Goal: Task Accomplishment & Management: Manage account settings

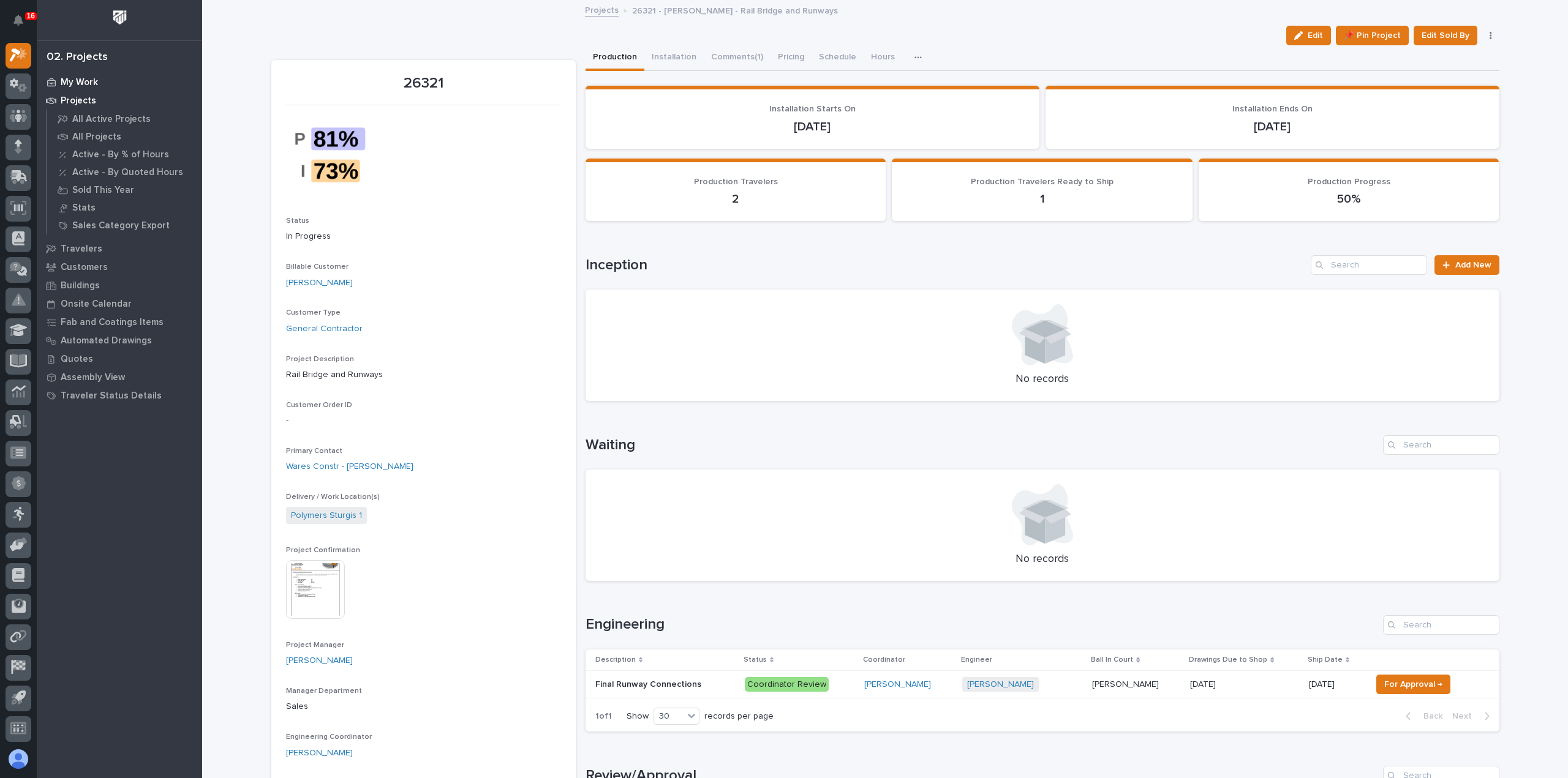
click at [71, 80] on p "My Work" at bounding box center [79, 83] width 38 height 11
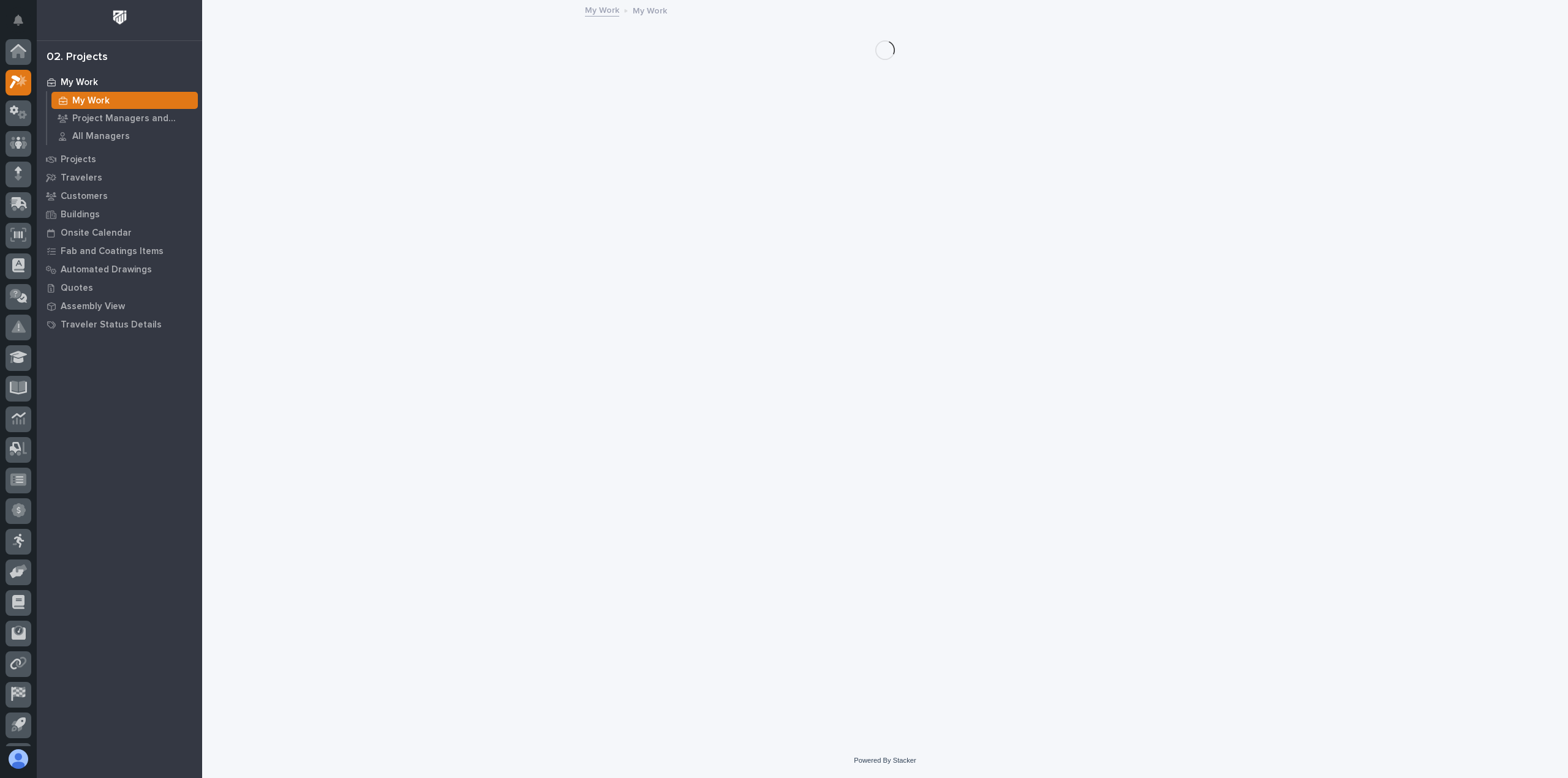
scroll to position [27, 0]
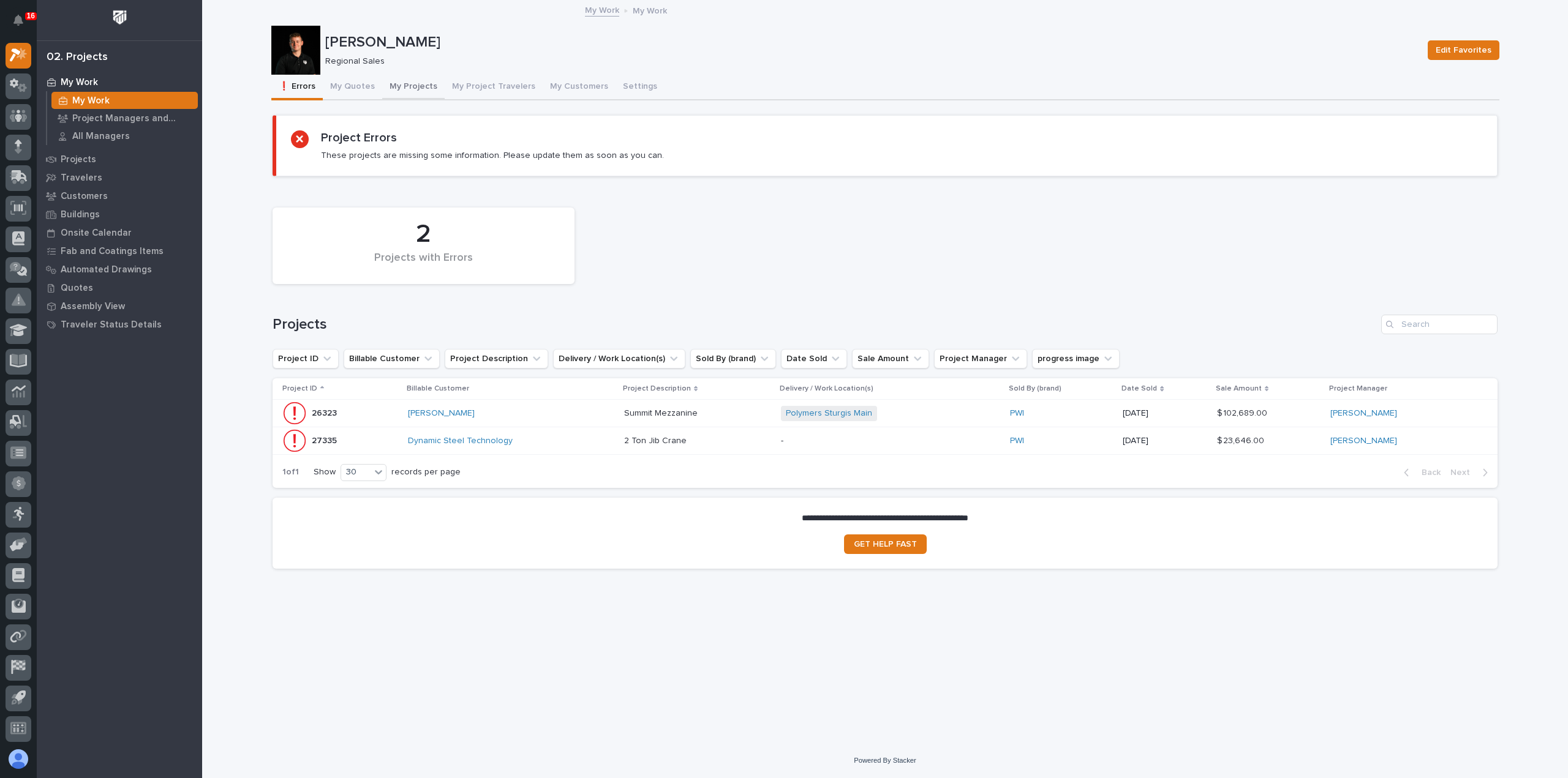
click at [394, 84] on button "My Projects" at bounding box center [413, 87] width 62 height 25
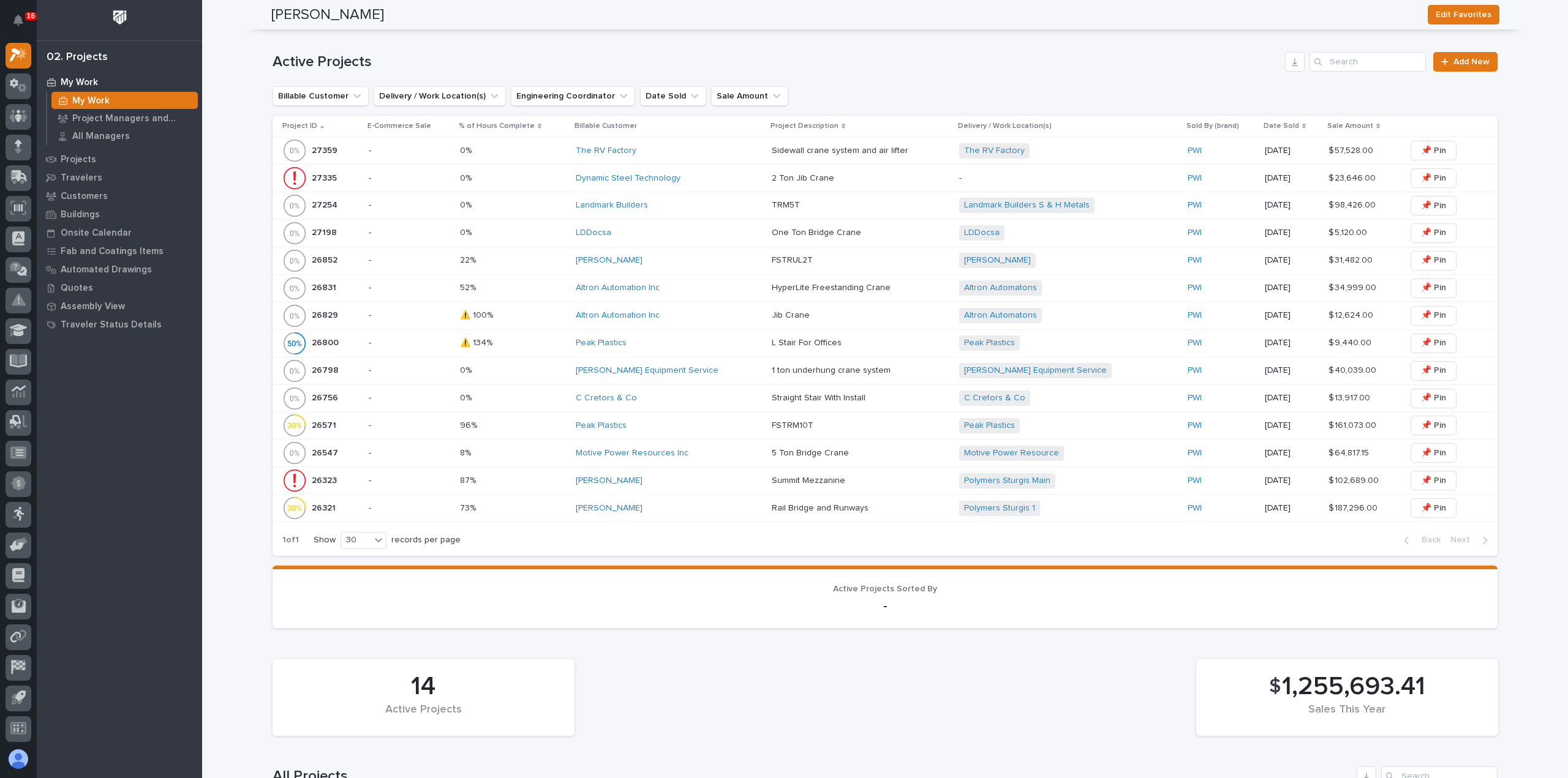
scroll to position [367, 0]
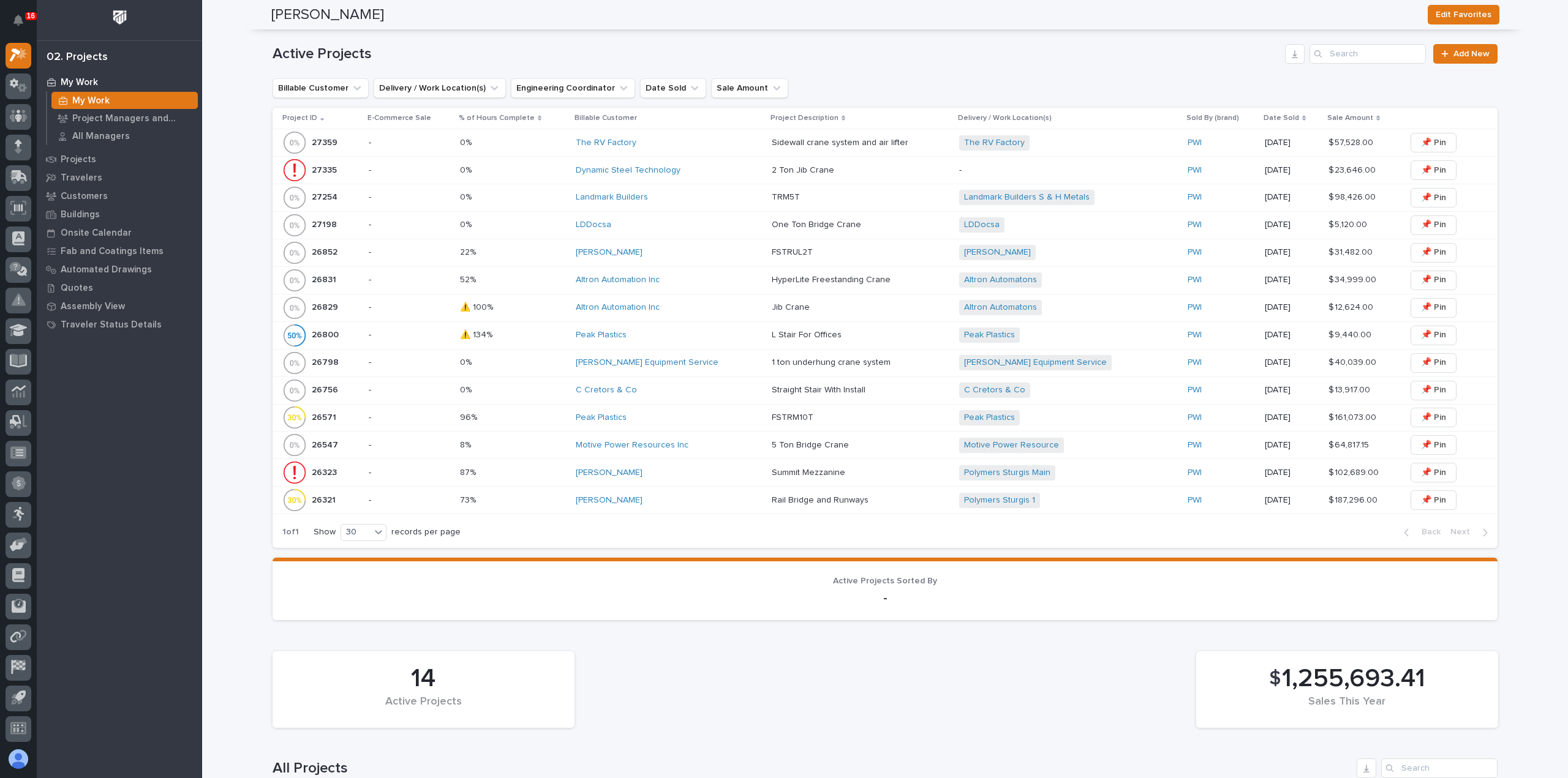
click at [679, 502] on div "[PERSON_NAME]" at bounding box center [668, 501] width 186 height 11
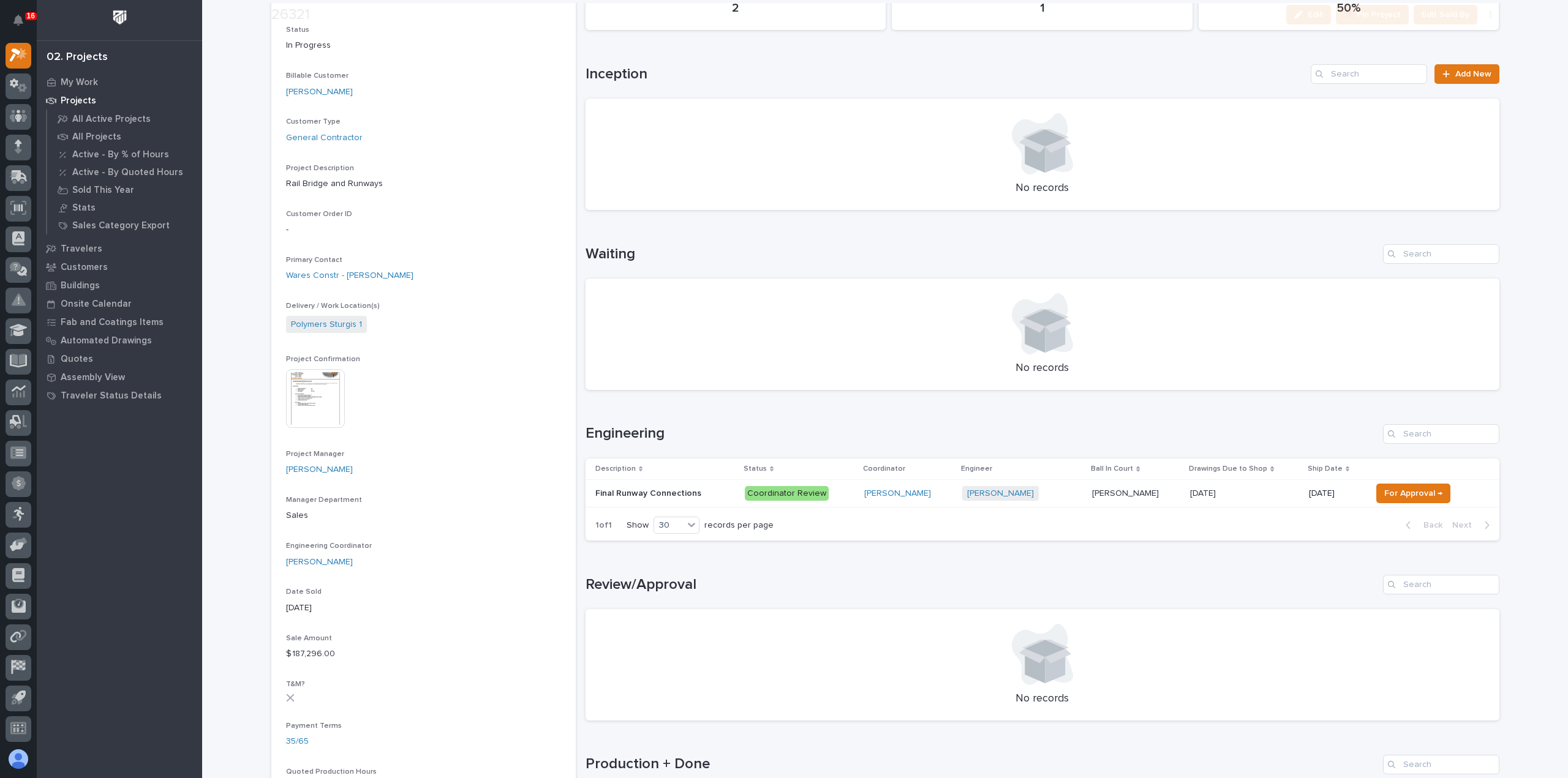
scroll to position [306, 0]
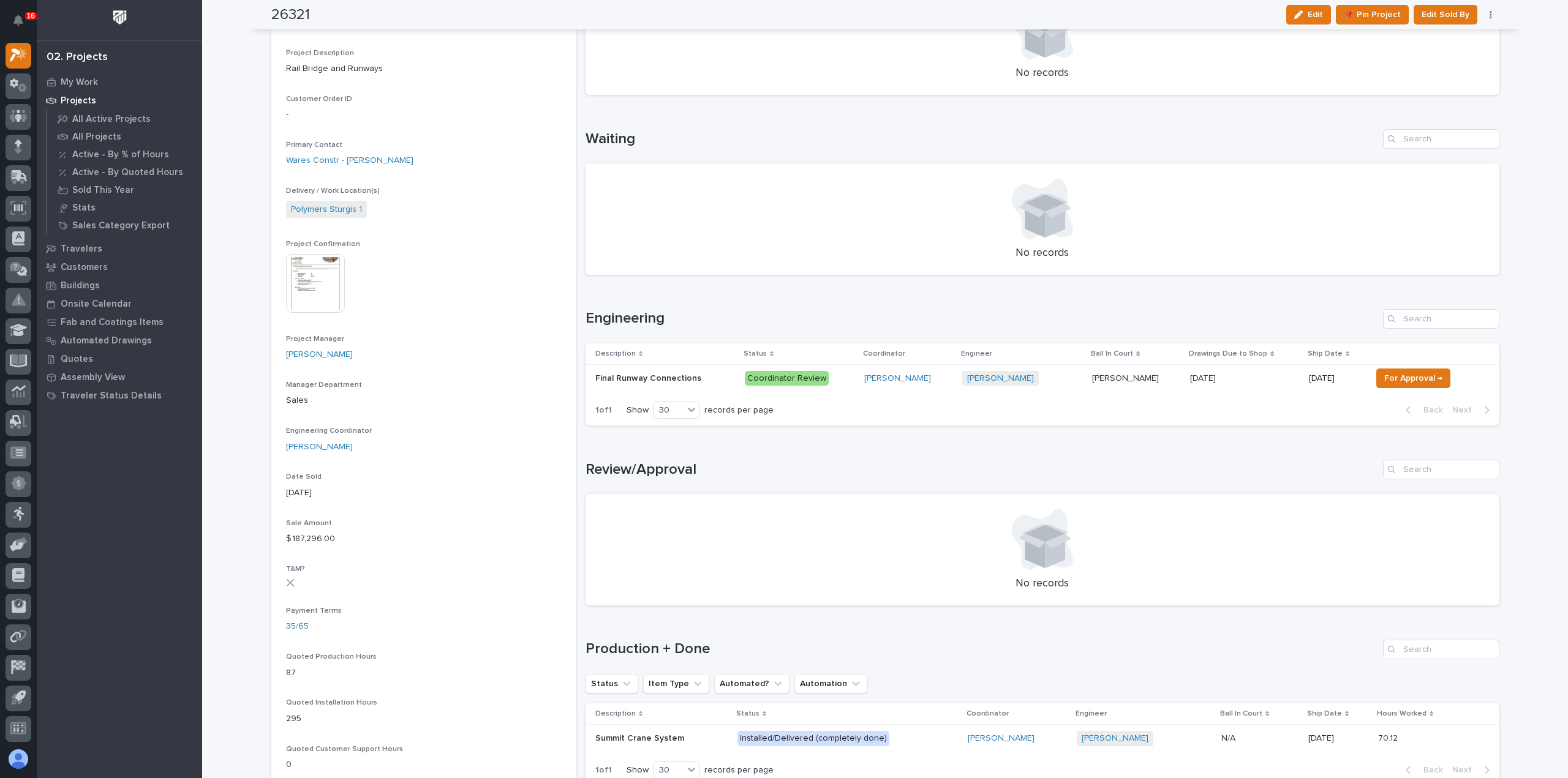
click at [1051, 378] on div "[PERSON_NAME] + 0" at bounding box center [1022, 378] width 120 height 15
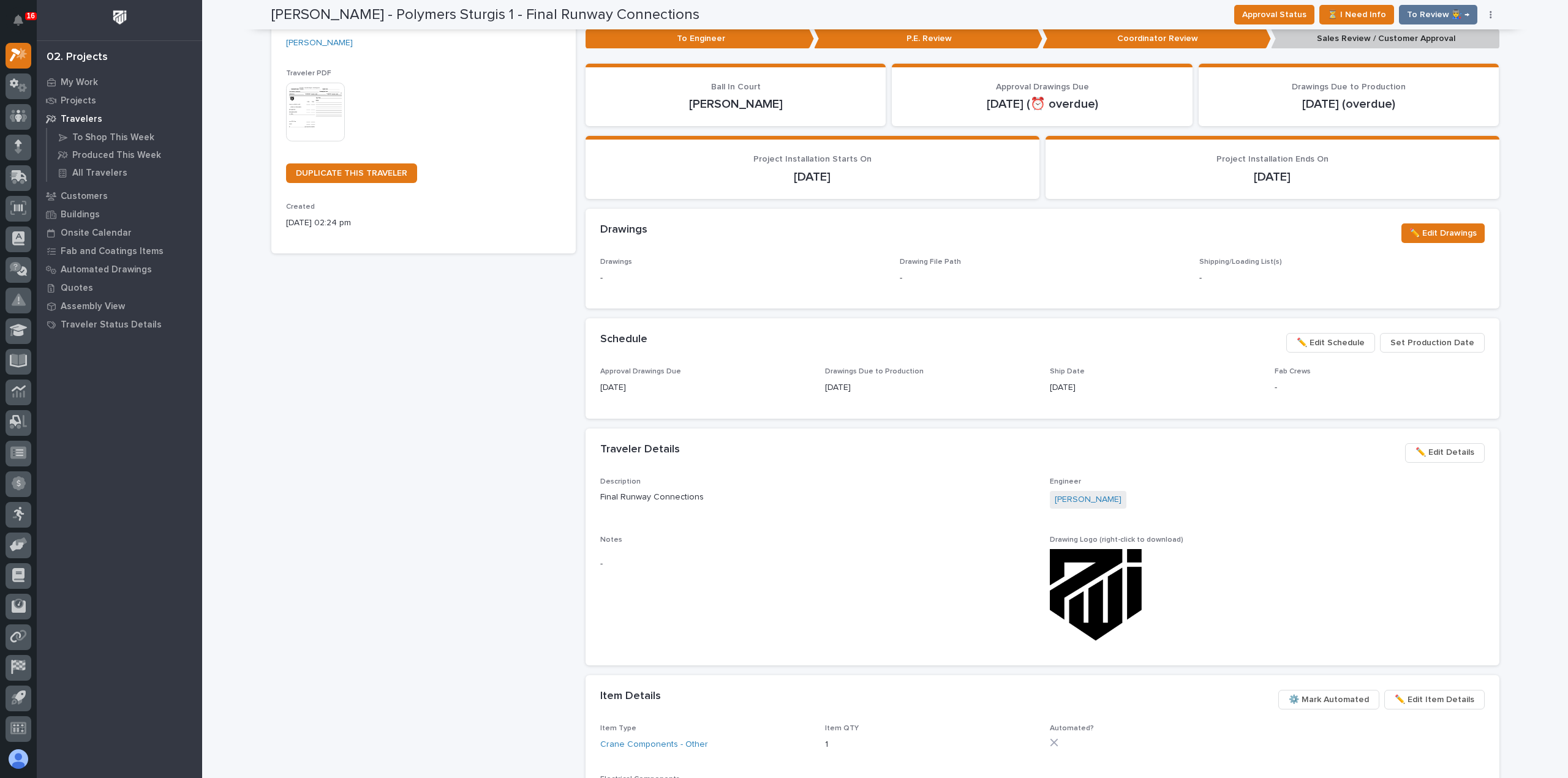
scroll to position [245, 0]
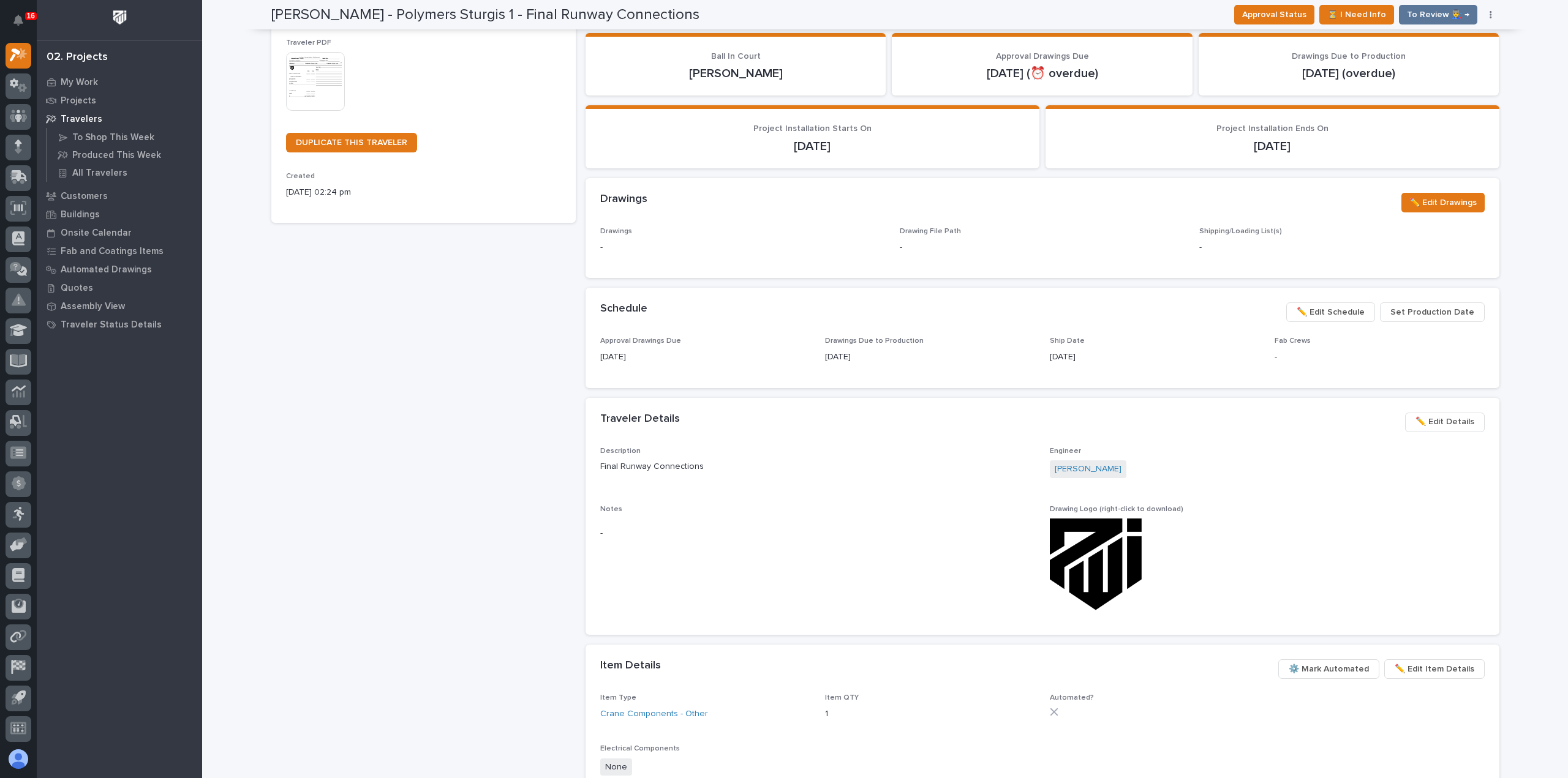
click at [1444, 423] on span "✏️ Edit Details" at bounding box center [1444, 421] width 59 height 15
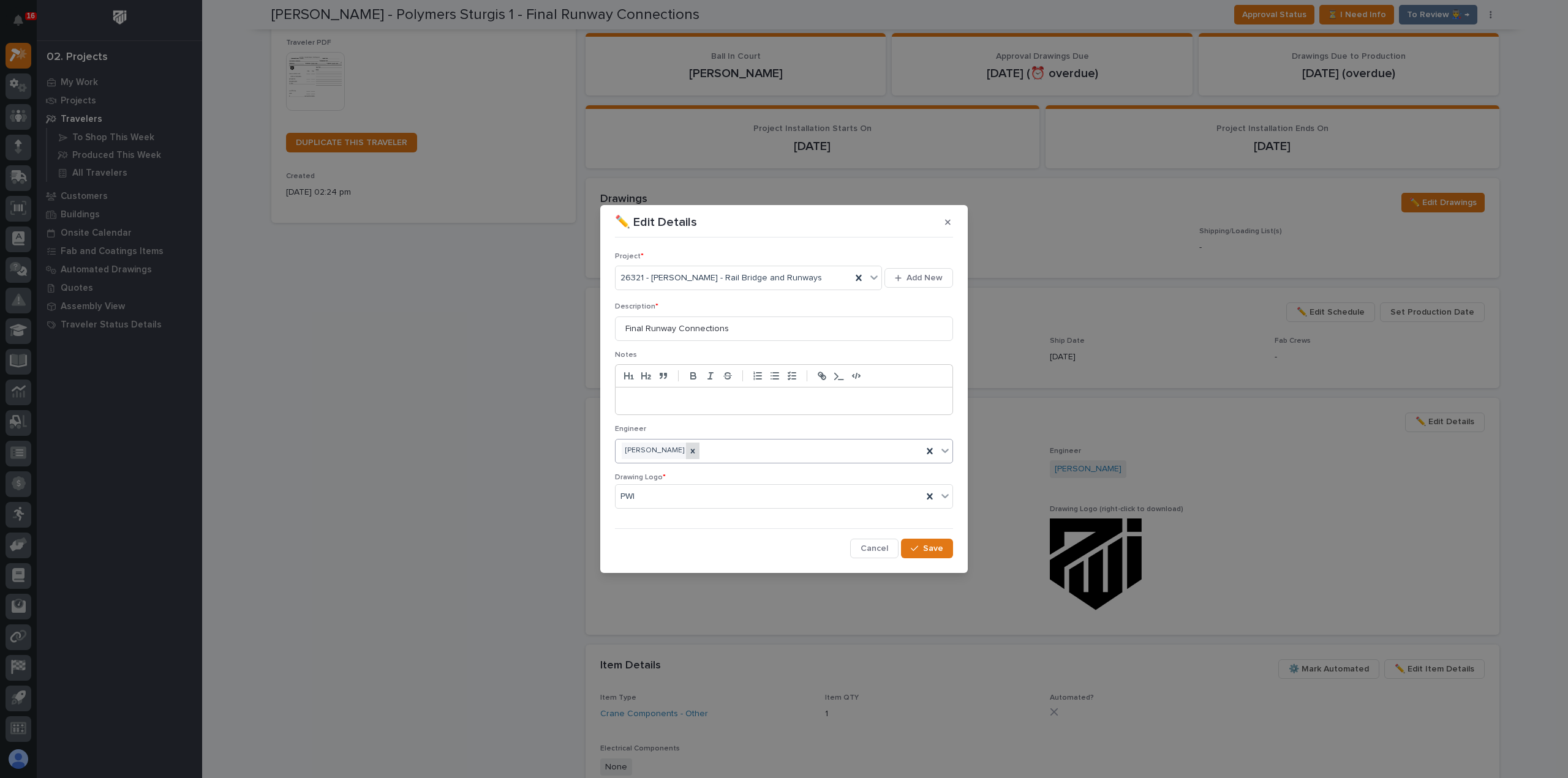
click at [689, 447] on icon at bounding box center [693, 451] width 9 height 9
click at [692, 448] on div "Select..." at bounding box center [777, 450] width 322 height 20
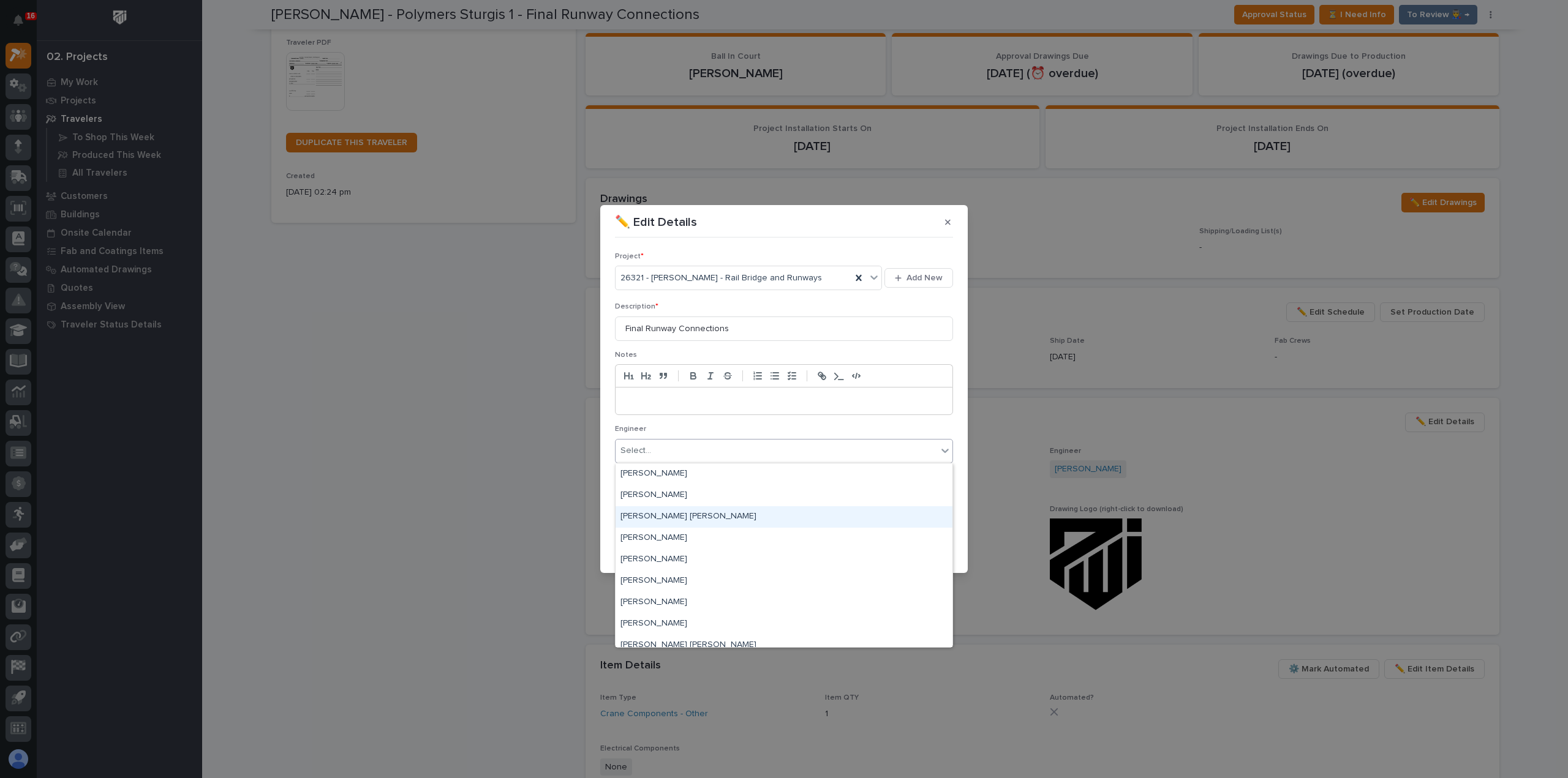
click at [690, 523] on div "[PERSON_NAME] [PERSON_NAME]" at bounding box center [784, 516] width 336 height 21
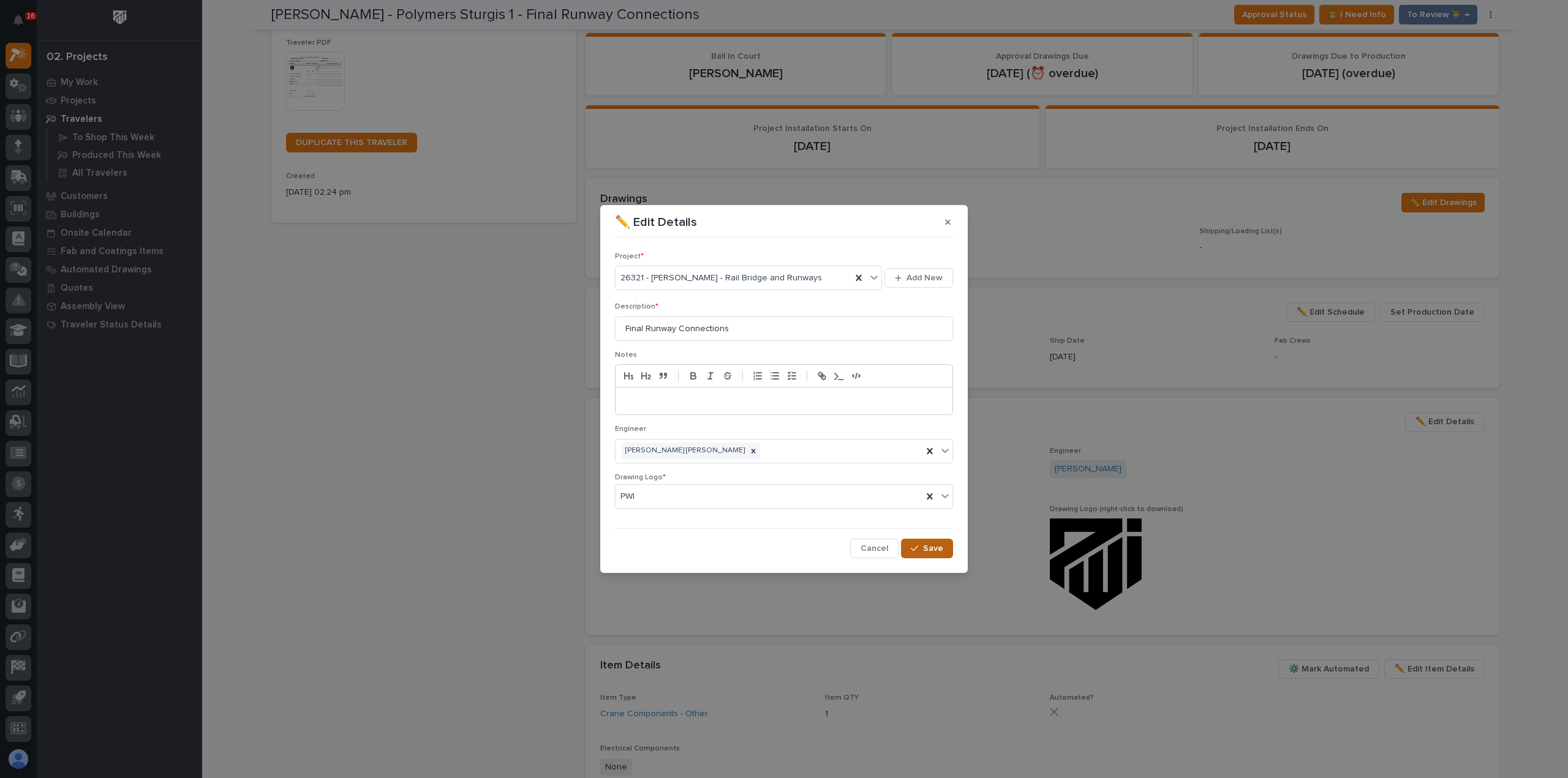
click at [921, 551] on div "button" at bounding box center [917, 549] width 12 height 9
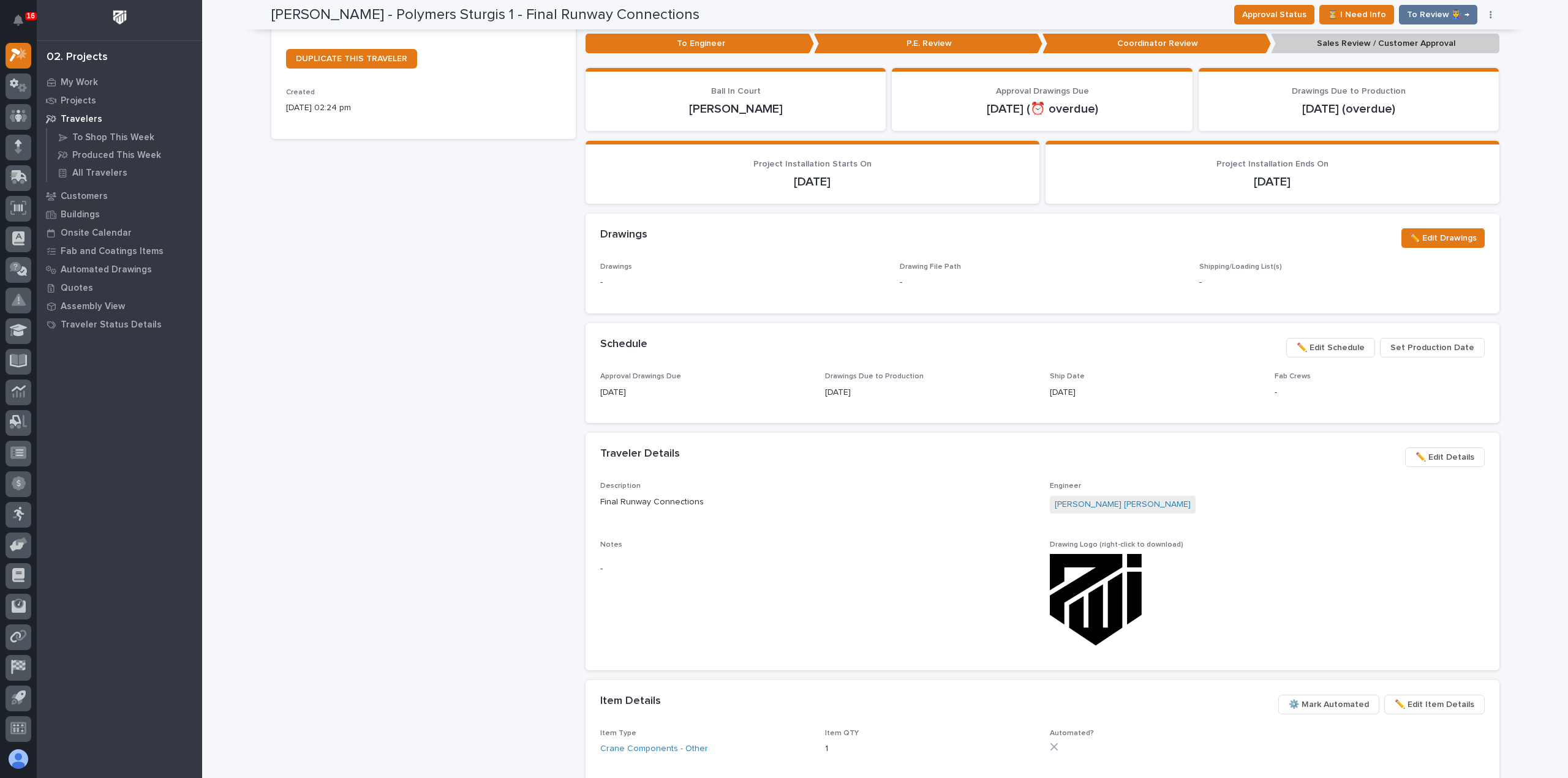
scroll to position [0, 0]
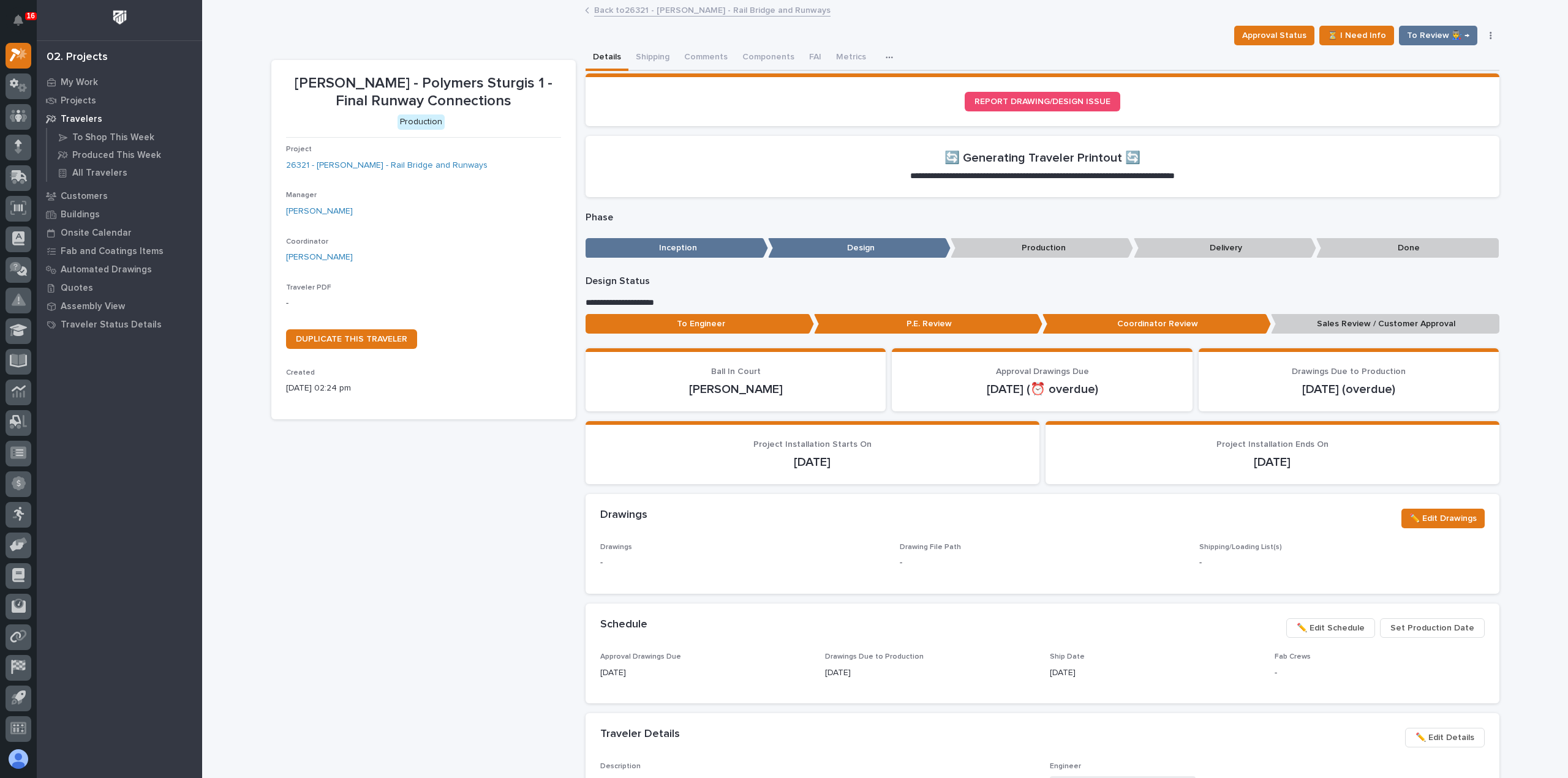
click at [641, 10] on link "Back to 26321 - [PERSON_NAME] - Rail Bridge and Runways" at bounding box center [712, 10] width 236 height 14
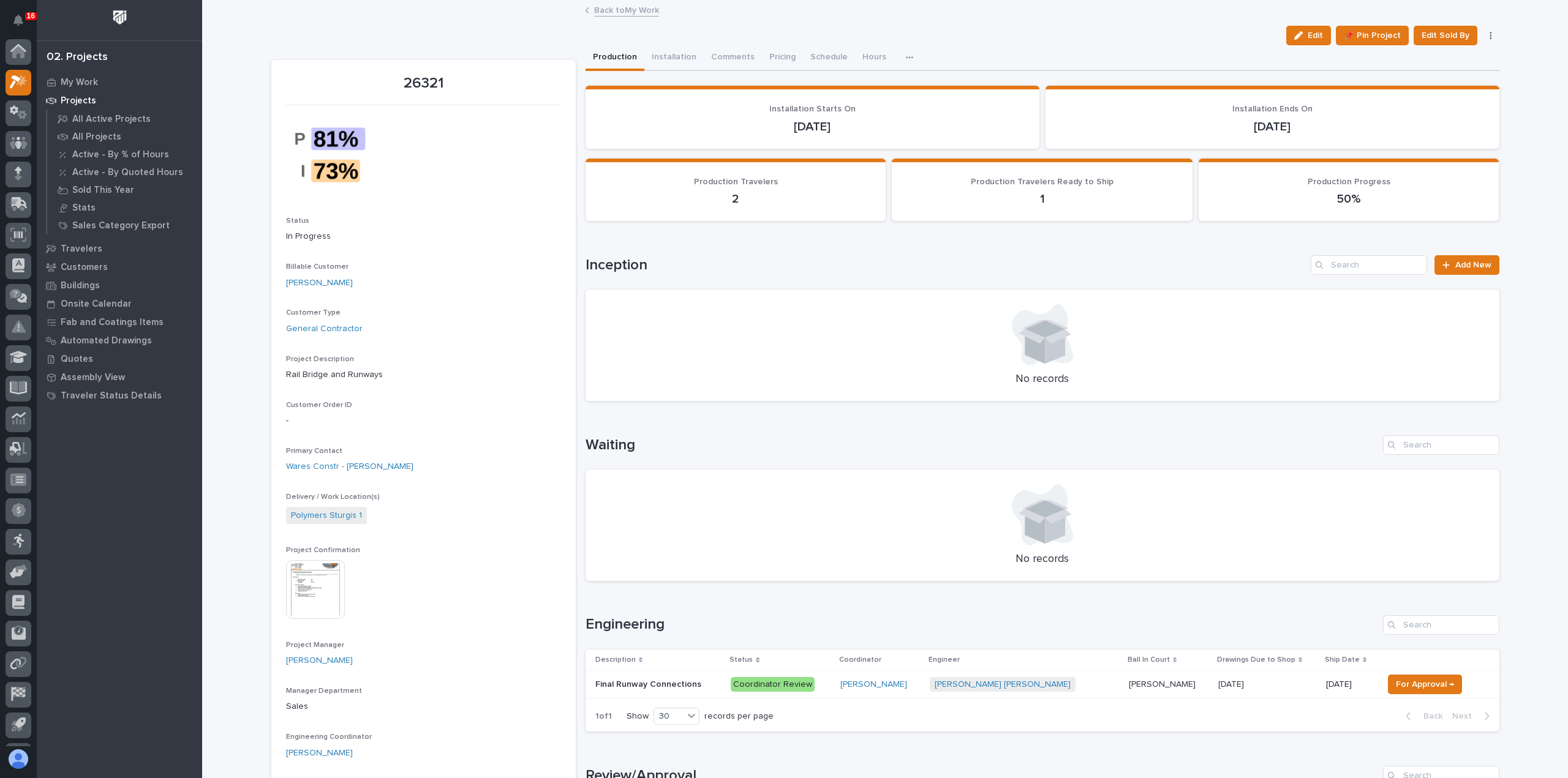
scroll to position [27, 0]
click at [648, 5] on link "Back to My Work" at bounding box center [626, 10] width 65 height 14
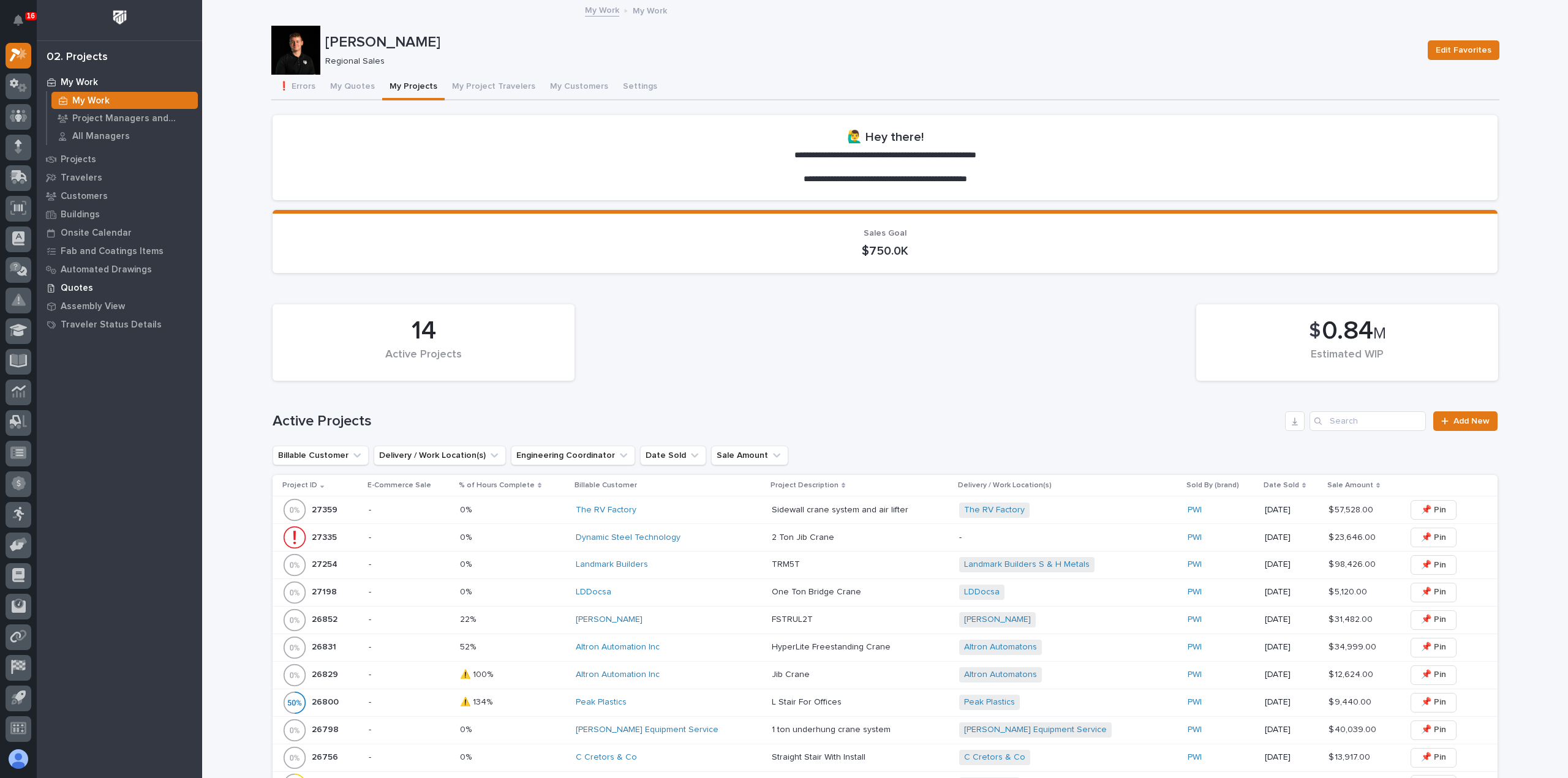
click at [85, 284] on p "Quotes" at bounding box center [76, 288] width 33 height 11
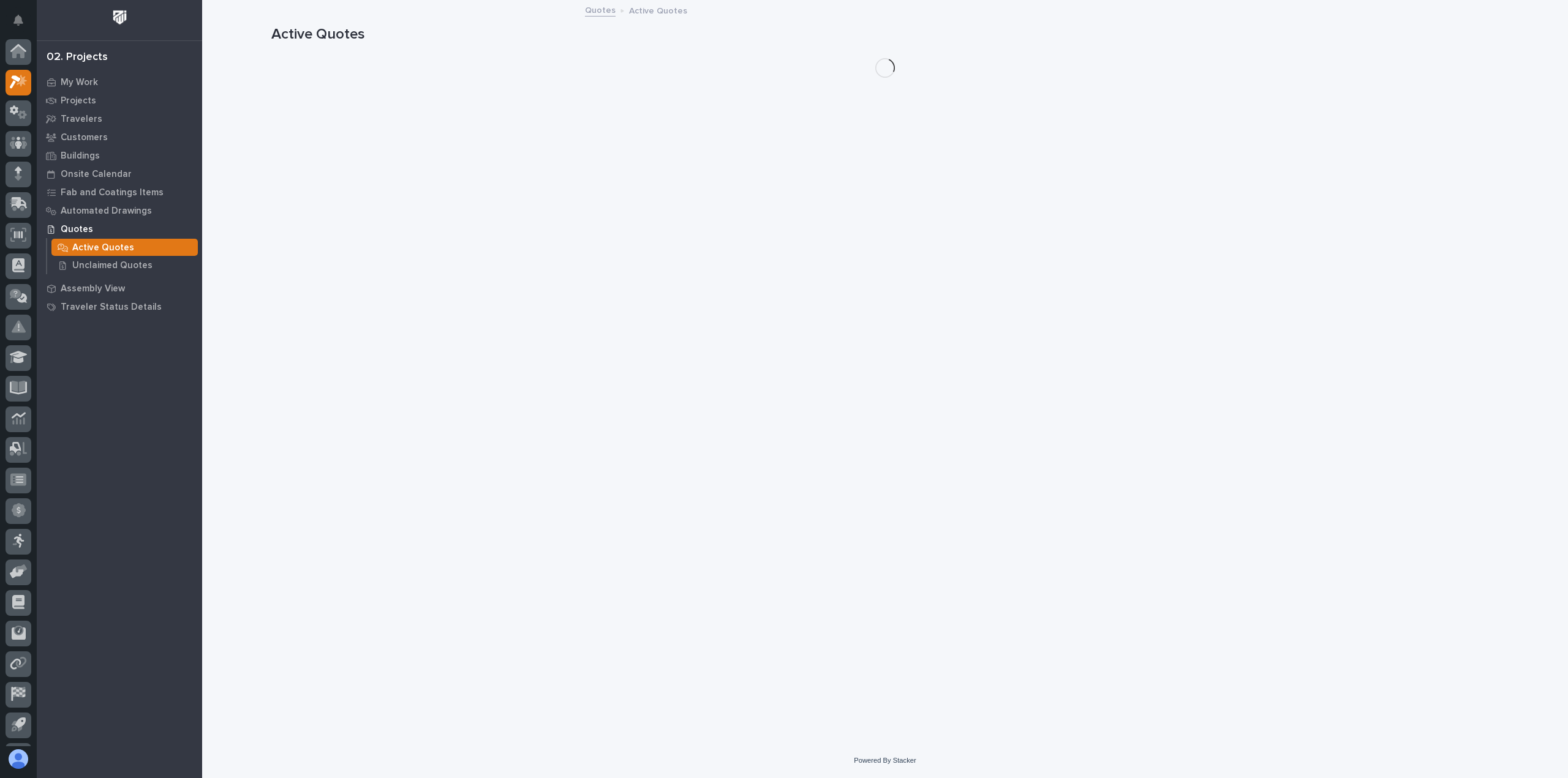
scroll to position [27, 0]
click at [114, 261] on p "Unclaimed Quotes" at bounding box center [112, 265] width 80 height 11
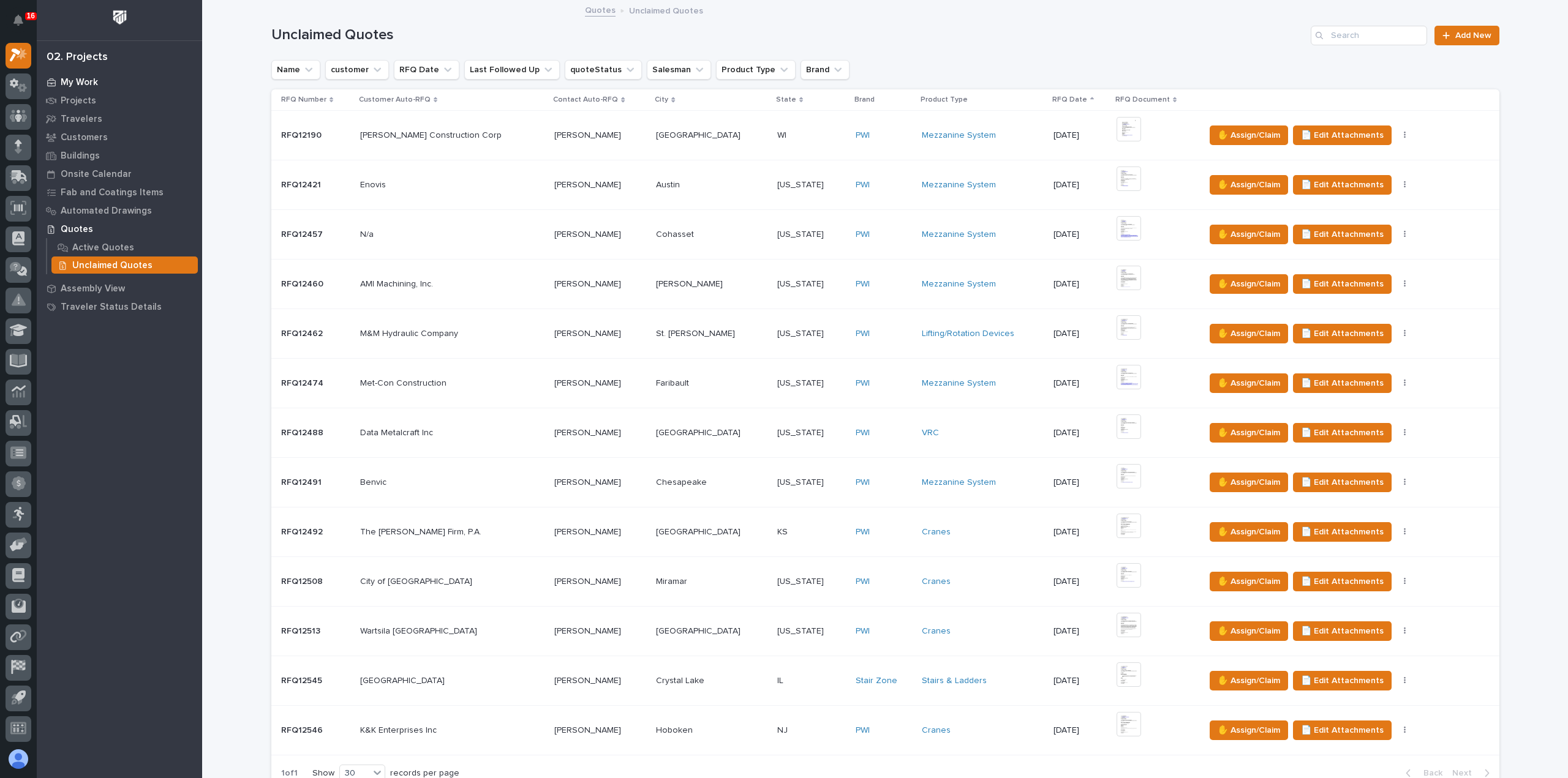
click at [84, 84] on p "My Work" at bounding box center [79, 83] width 38 height 11
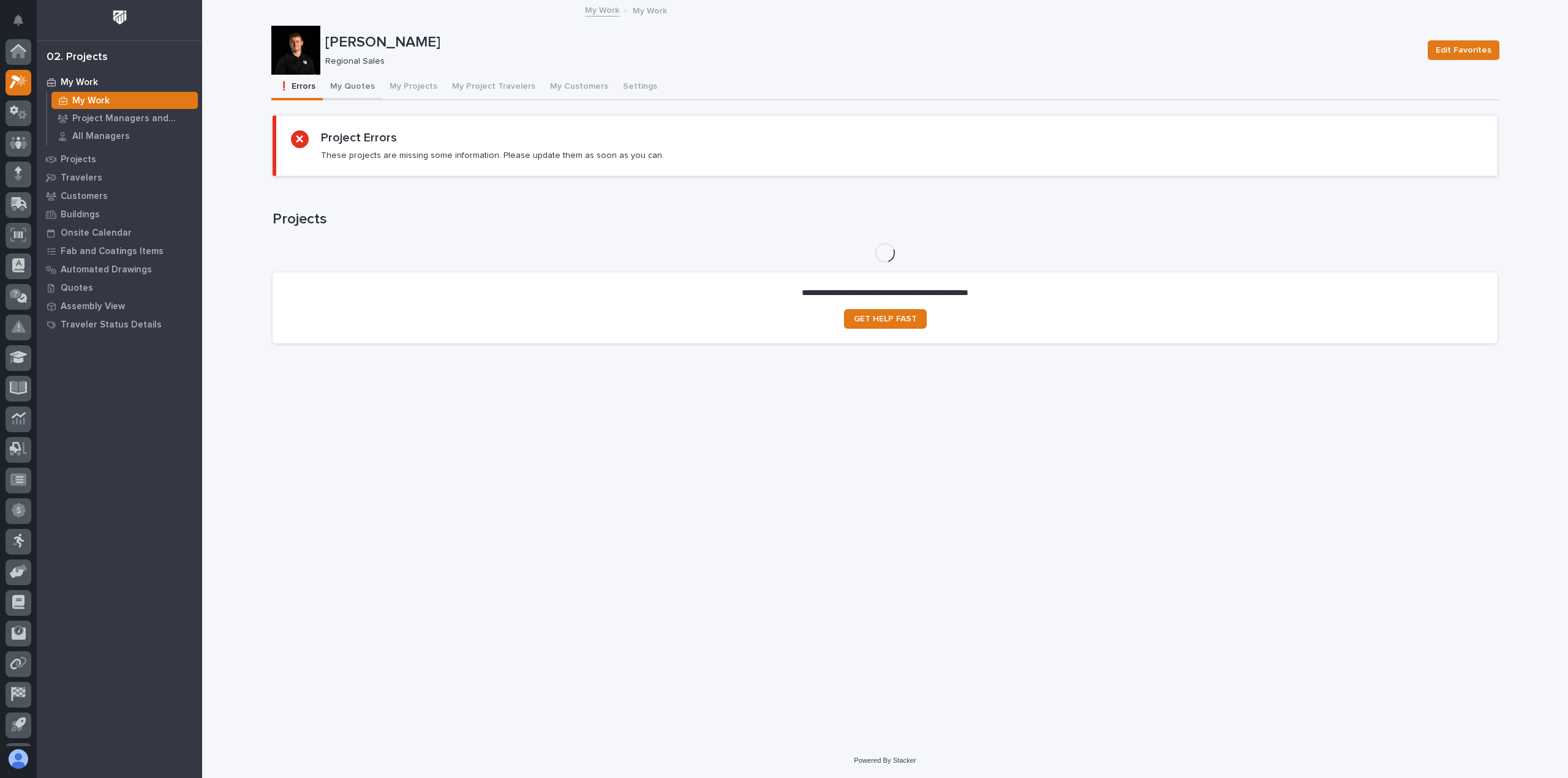
scroll to position [27, 0]
